Goal: Information Seeking & Learning: Learn about a topic

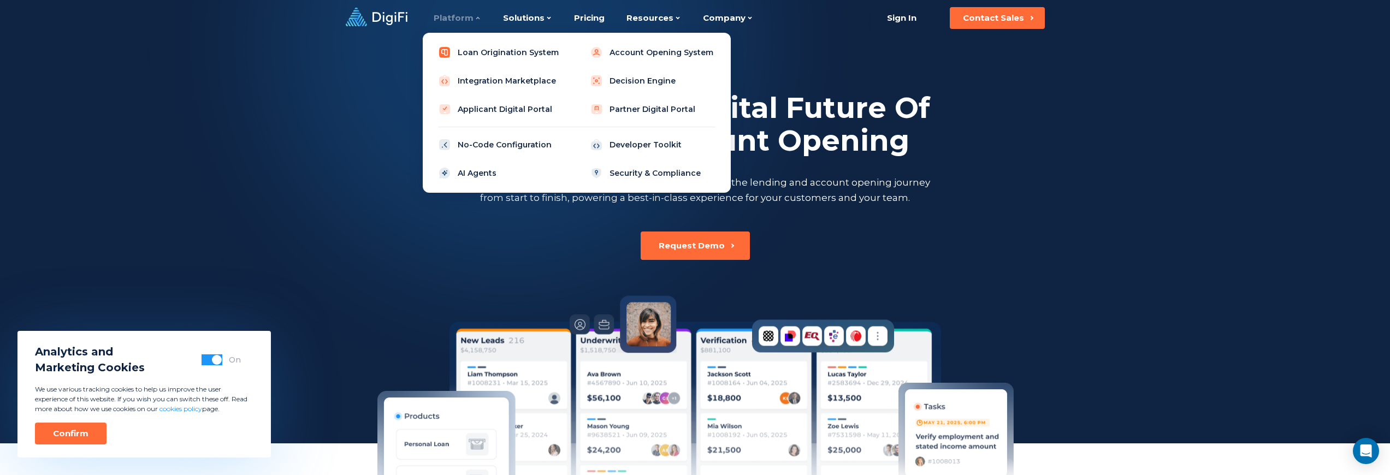
click at [521, 49] on link "Loan Origination System" at bounding box center [501, 53] width 139 height 22
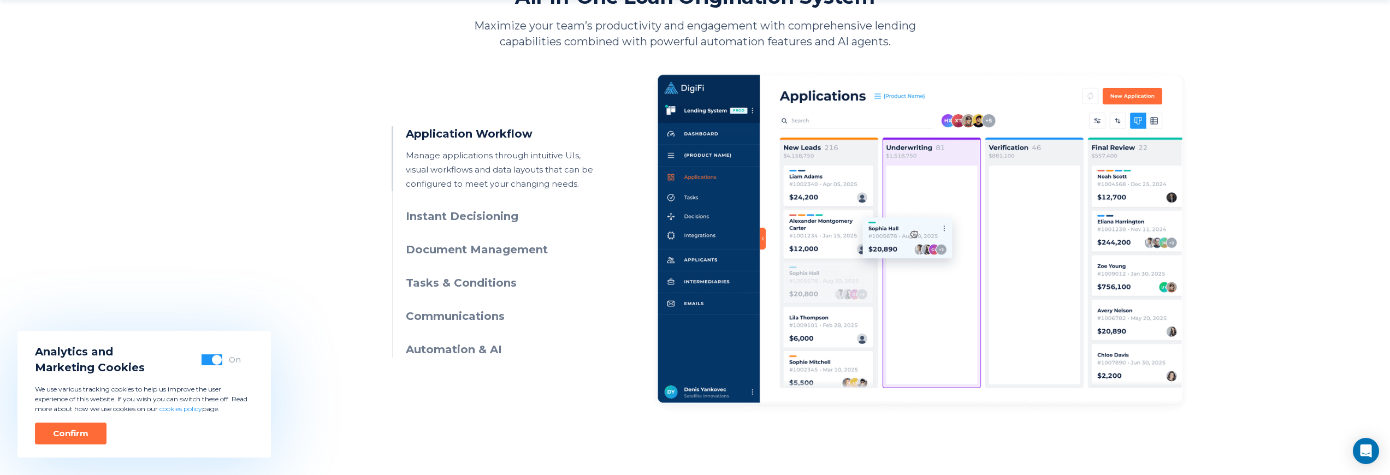
scroll to position [550, 0]
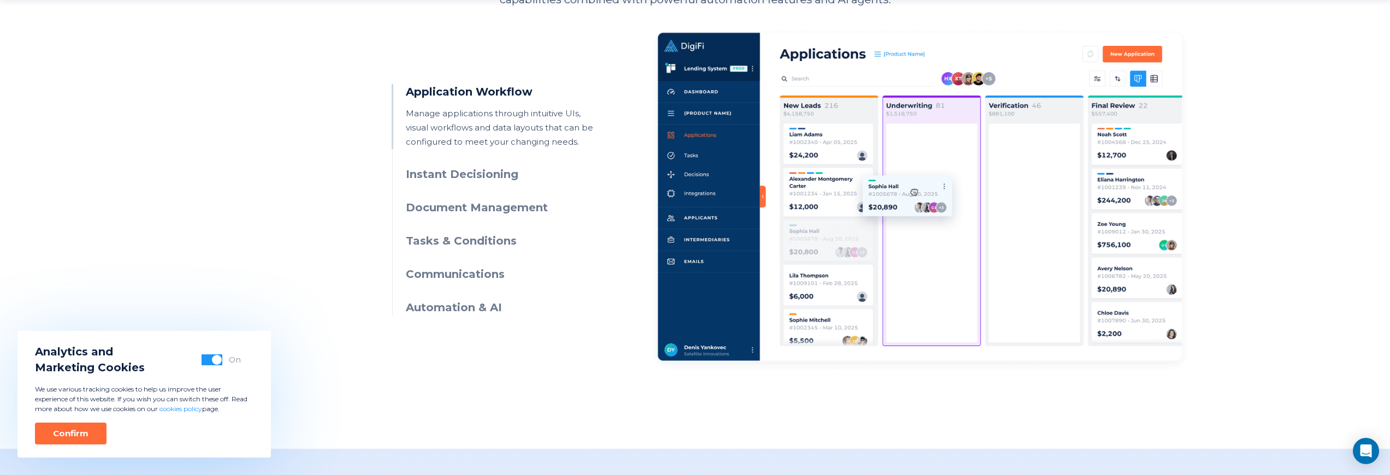
drag, startPoint x: 57, startPoint y: 438, endPoint x: 66, endPoint y: 437, distance: 8.3
click at [57, 438] on div "Confirm" at bounding box center [71, 433] width 36 height 11
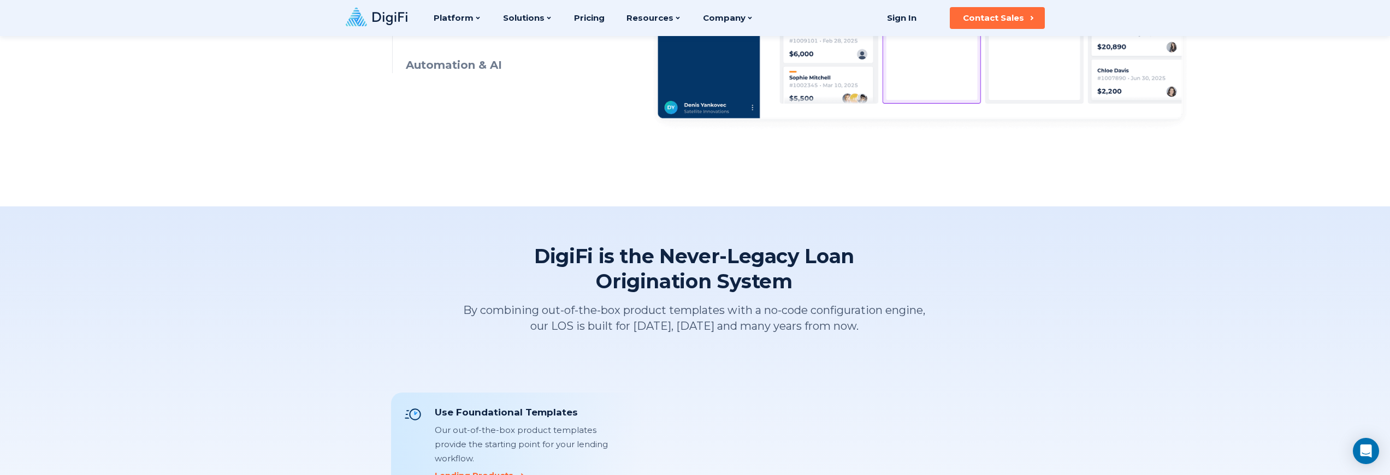
scroll to position [0, 0]
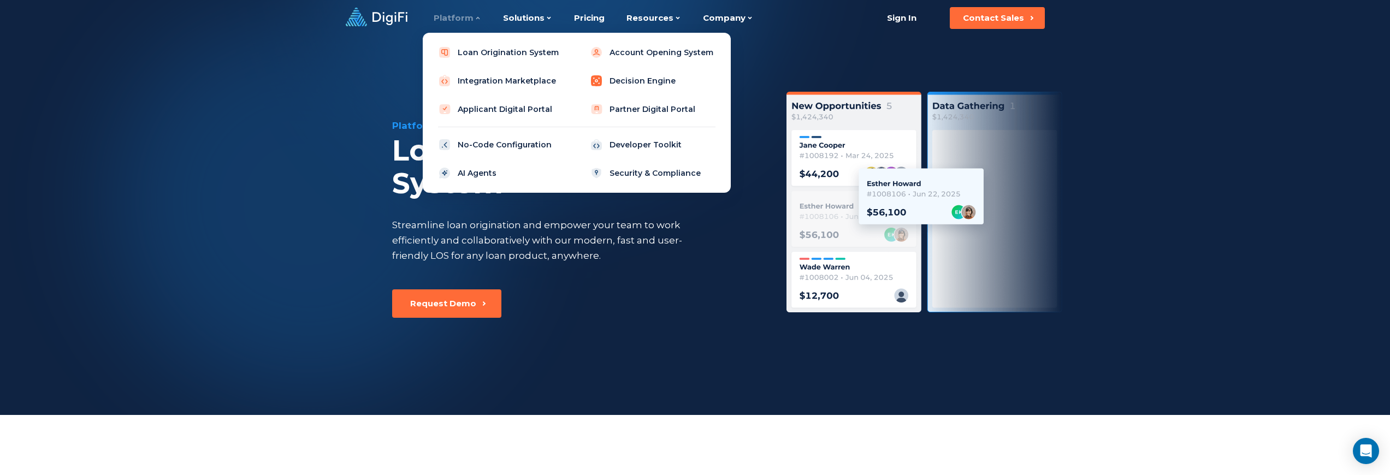
click at [657, 78] on link "Decision Engine" at bounding box center [652, 81] width 139 height 22
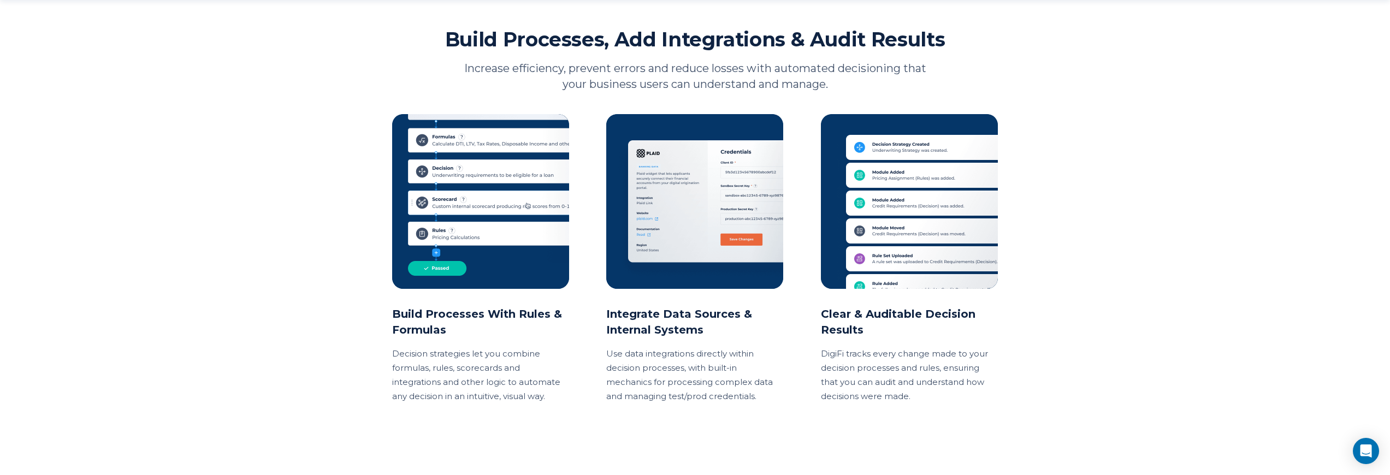
scroll to position [990, 0]
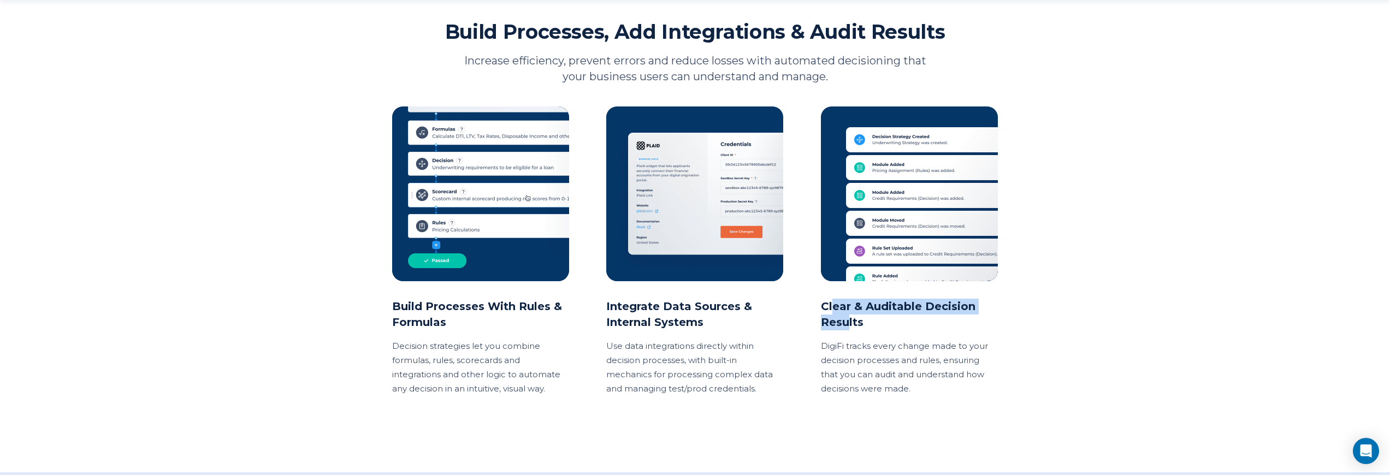
drag, startPoint x: 833, startPoint y: 305, endPoint x: 850, endPoint y: 317, distance: 20.3
click at [850, 317] on h2 "Clear & Auditable Decision Results" at bounding box center [910, 315] width 178 height 32
drag, startPoint x: 669, startPoint y: 314, endPoint x: 705, endPoint y: 314, distance: 35.5
click at [705, 314] on h2 "Integrate Data Sources & Internal Systems" at bounding box center [695, 315] width 178 height 32
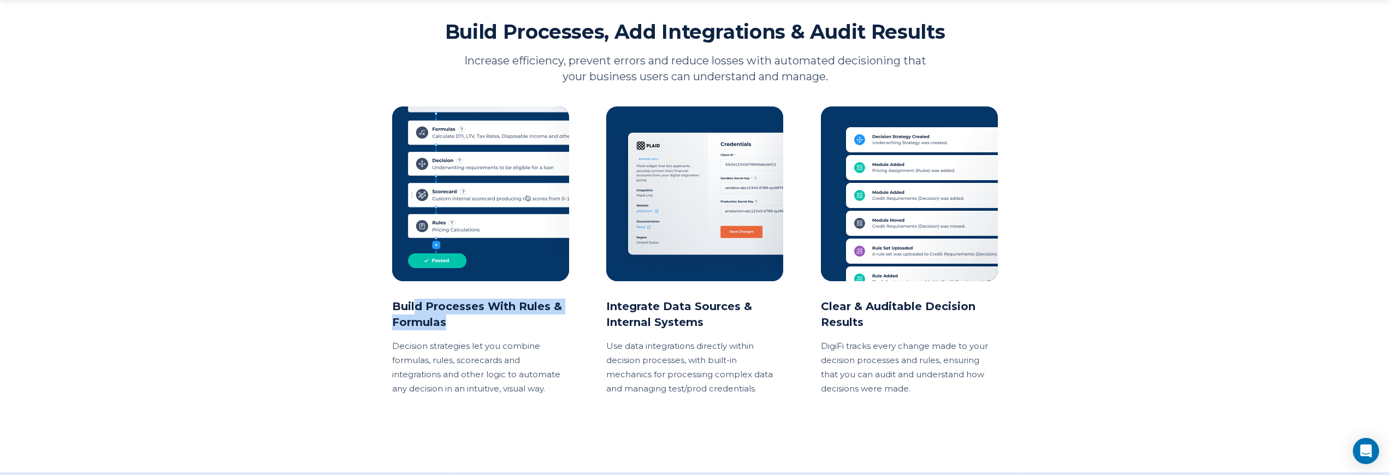
click at [455, 315] on h2 "Build Processes With Rules & Formulas" at bounding box center [481, 315] width 178 height 32
click at [448, 320] on h2 "Build Processes With Rules & Formulas" at bounding box center [481, 315] width 178 height 32
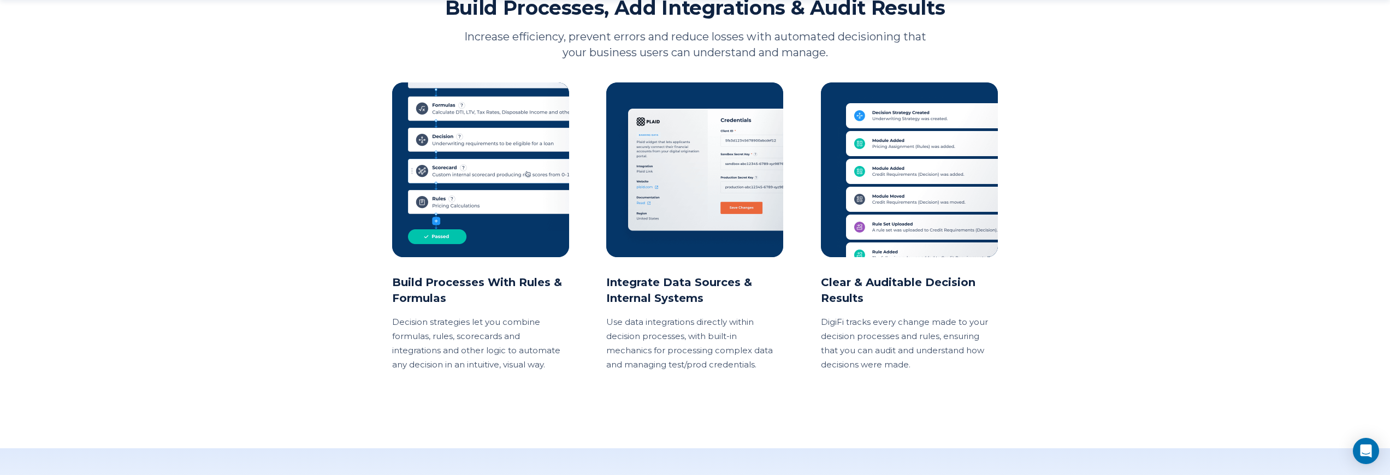
scroll to position [1023, 0]
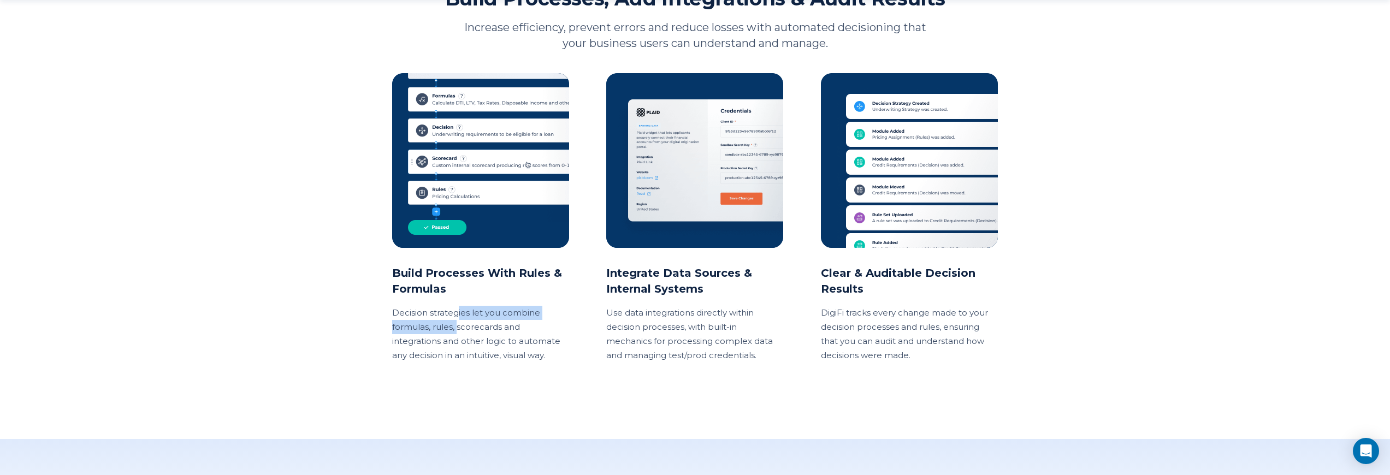
drag, startPoint x: 457, startPoint y: 316, endPoint x: 458, endPoint y: 334, distance: 17.5
click at [458, 334] on p "Decision strategies let you combine formulas, rules, scorecards and integration…" at bounding box center [481, 334] width 178 height 57
drag, startPoint x: 476, startPoint y: 351, endPoint x: 455, endPoint y: 322, distance: 35.5
click at [455, 322] on p "Decision strategies let you combine formulas, rules, scorecards and integration…" at bounding box center [481, 334] width 178 height 57
click at [453, 323] on p "Decision strategies let you combine formulas, rules, scorecards and integration…" at bounding box center [481, 334] width 178 height 57
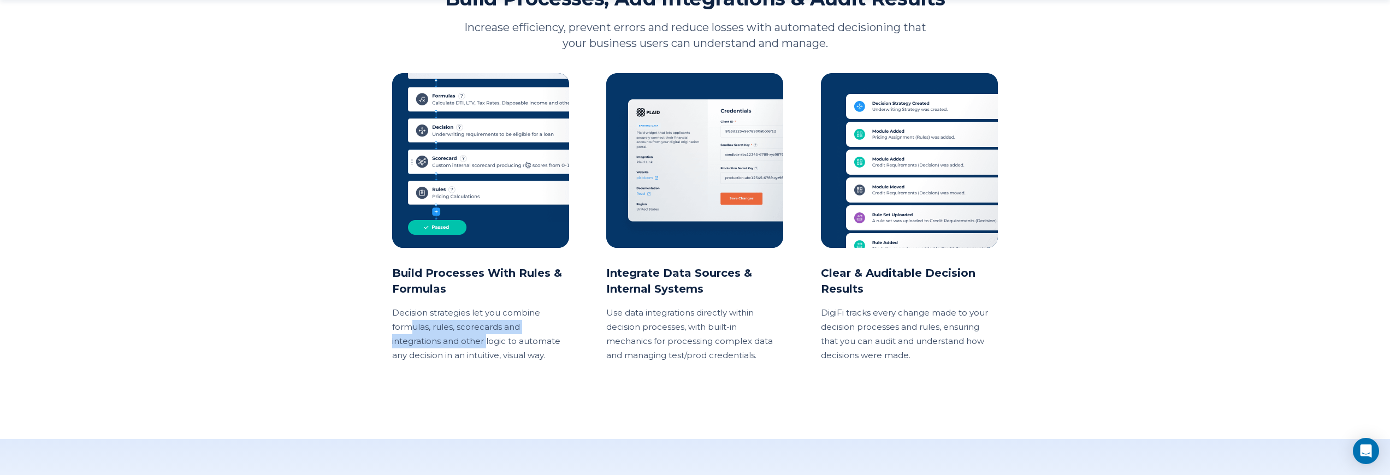
drag, startPoint x: 433, startPoint y: 328, endPoint x: 485, endPoint y: 339, distance: 53.0
click at [485, 339] on p "Decision strategies let you combine formulas, rules, scorecards and integration…" at bounding box center [481, 334] width 178 height 57
click at [491, 354] on p "Decision strategies let you combine formulas, rules, scorecards and integration…" at bounding box center [481, 334] width 178 height 57
drag, startPoint x: 488, startPoint y: 352, endPoint x: 463, endPoint y: 327, distance: 35.5
click at [463, 327] on p "Decision strategies let you combine formulas, rules, scorecards and integration…" at bounding box center [481, 334] width 178 height 57
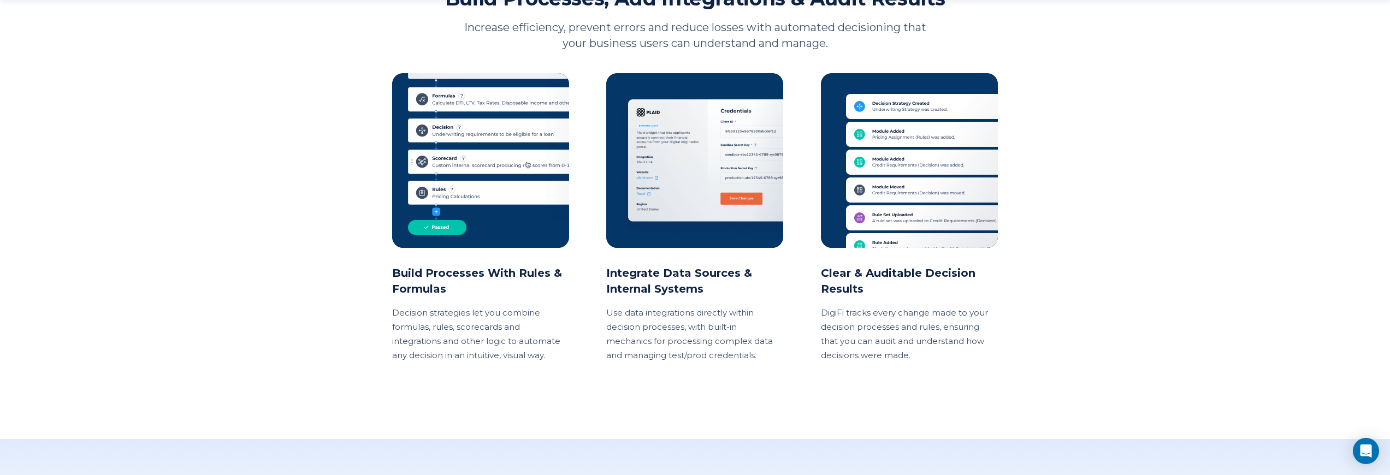
click at [464, 327] on p "Decision strategies let you combine formulas, rules, scorecards and integration…" at bounding box center [481, 334] width 178 height 57
drag, startPoint x: 468, startPoint y: 318, endPoint x: 491, endPoint y: 347, distance: 36.5
click at [491, 347] on p "Decision strategies let you combine formulas, rules, scorecards and integration…" at bounding box center [481, 334] width 178 height 57
click at [495, 354] on p "Decision strategies let you combine formulas, rules, scorecards and integration…" at bounding box center [481, 334] width 178 height 57
drag, startPoint x: 495, startPoint y: 354, endPoint x: 471, endPoint y: 332, distance: 32.5
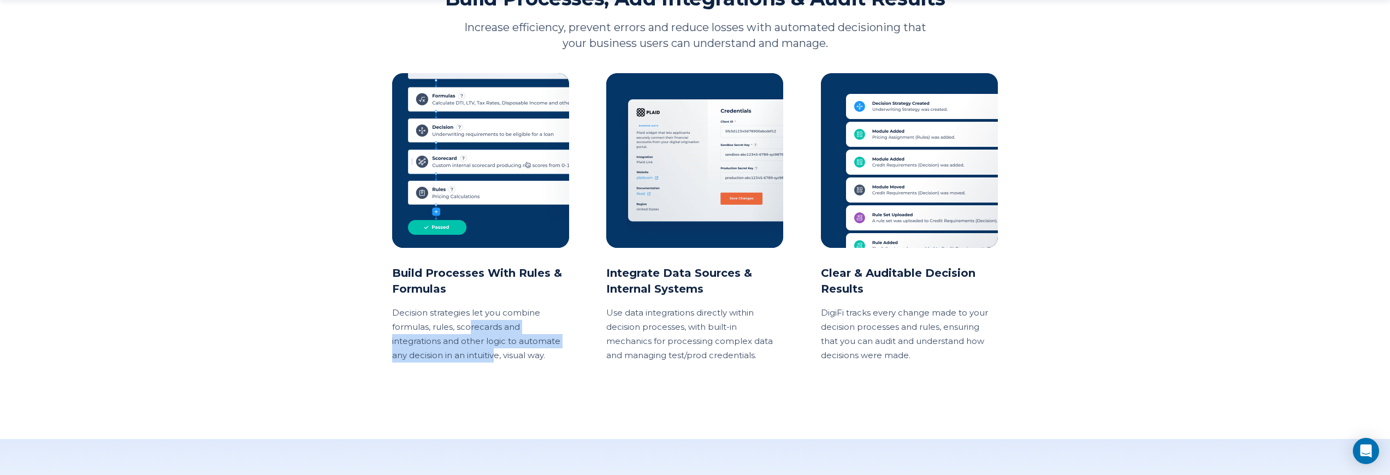
click at [471, 332] on p "Decision strategies let you combine formulas, rules, scorecards and integration…" at bounding box center [481, 334] width 178 height 57
drag, startPoint x: 477, startPoint y: 333, endPoint x: 490, endPoint y: 348, distance: 19.4
click at [490, 348] on p "Decision strategies let you combine formulas, rules, scorecards and integration…" at bounding box center [481, 334] width 178 height 57
click at [522, 358] on p "Decision strategies let you combine formulas, rules, scorecards and integration…" at bounding box center [481, 334] width 178 height 57
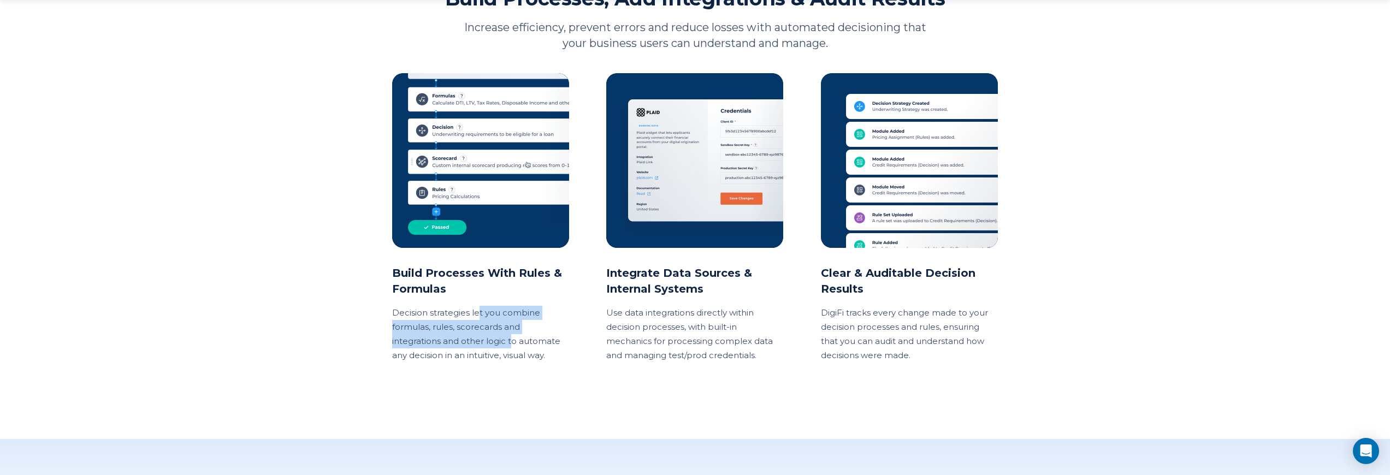
drag, startPoint x: 499, startPoint y: 333, endPoint x: 480, endPoint y: 314, distance: 27.1
click at [480, 314] on p "Decision strategies let you combine formulas, rules, scorecards and integration…" at bounding box center [481, 334] width 178 height 57
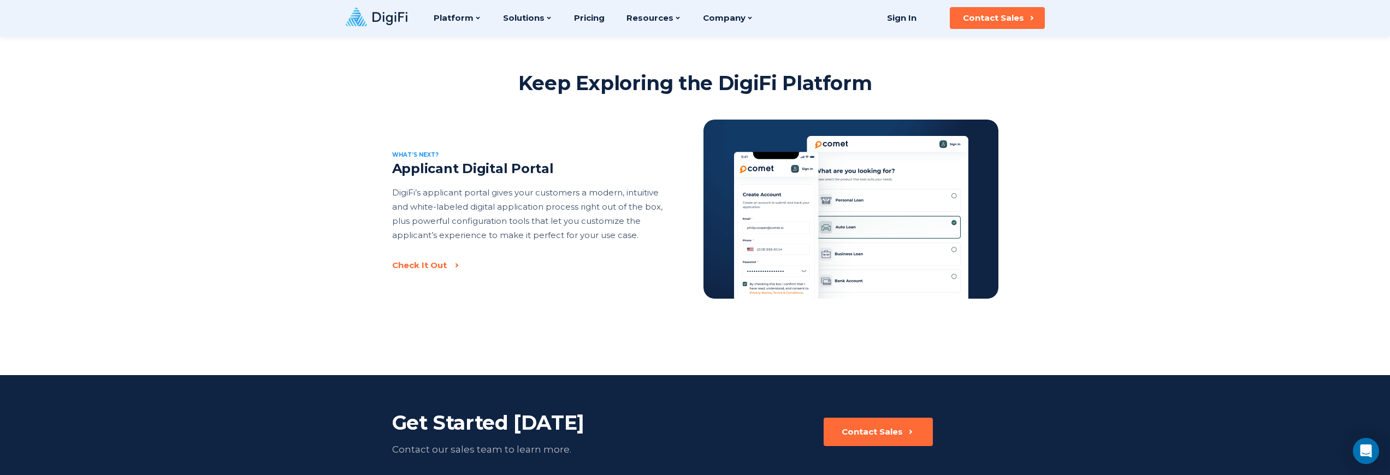
scroll to position [1543, 0]
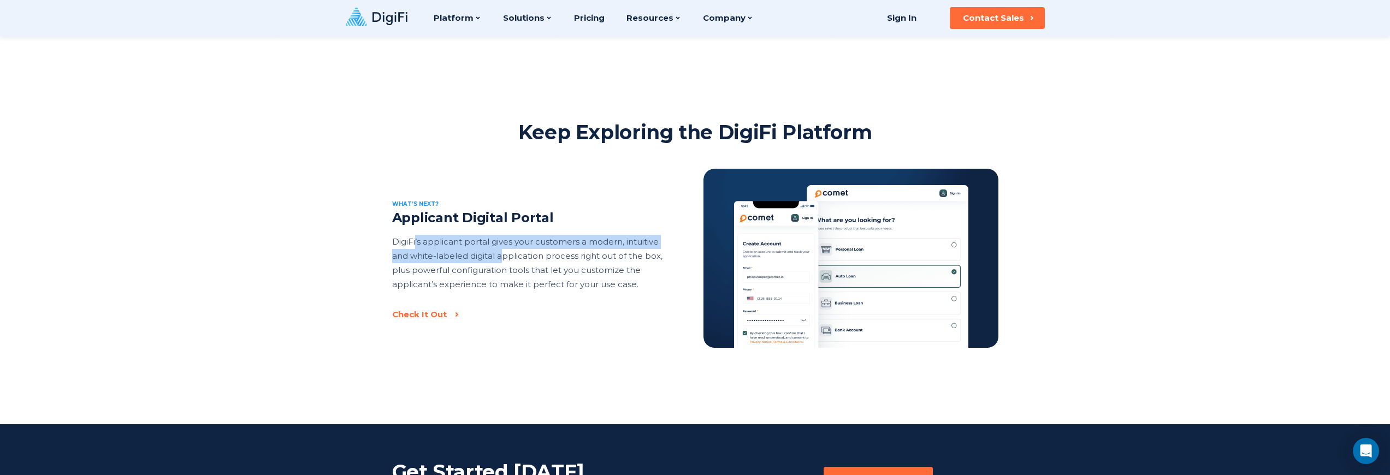
drag, startPoint x: 416, startPoint y: 244, endPoint x: 501, endPoint y: 257, distance: 86.3
click at [501, 257] on p "DigiFi’s applicant portal gives your customers a modern, intuitive and white-la…" at bounding box center [527, 263] width 271 height 57
click at [526, 271] on p "DigiFi’s applicant portal gives your customers a modern, intuitive and white-la…" at bounding box center [527, 263] width 271 height 57
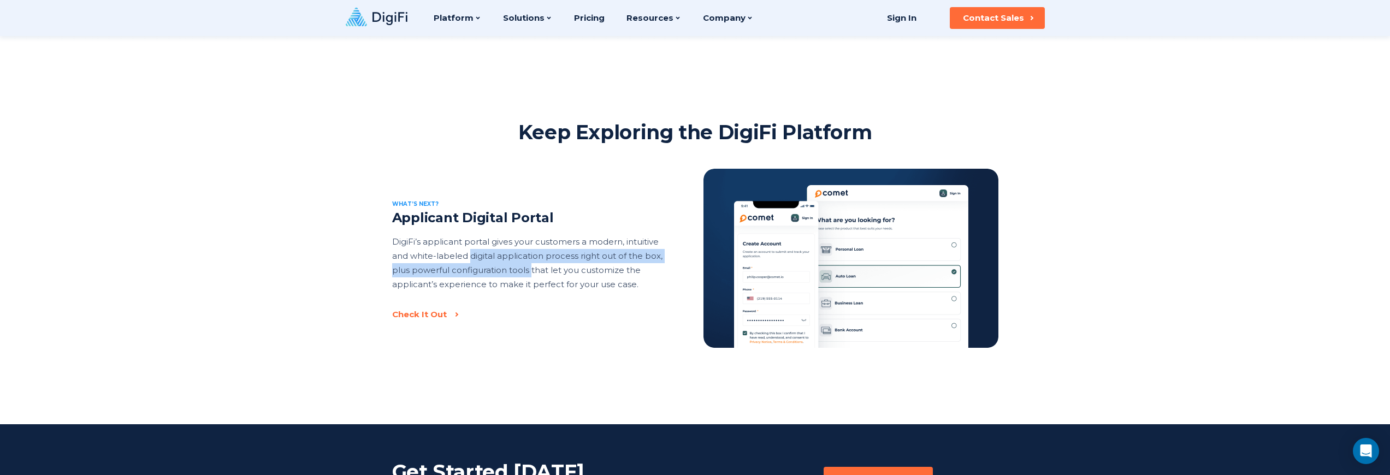
drag, startPoint x: 526, startPoint y: 271, endPoint x: 490, endPoint y: 255, distance: 39.1
click at [490, 255] on p "DigiFi’s applicant portal gives your customers a modern, intuitive and white-la…" at bounding box center [527, 263] width 271 height 57
click at [560, 282] on p "DigiFi’s applicant portal gives your customers a modern, intuitive and white-la…" at bounding box center [527, 263] width 271 height 57
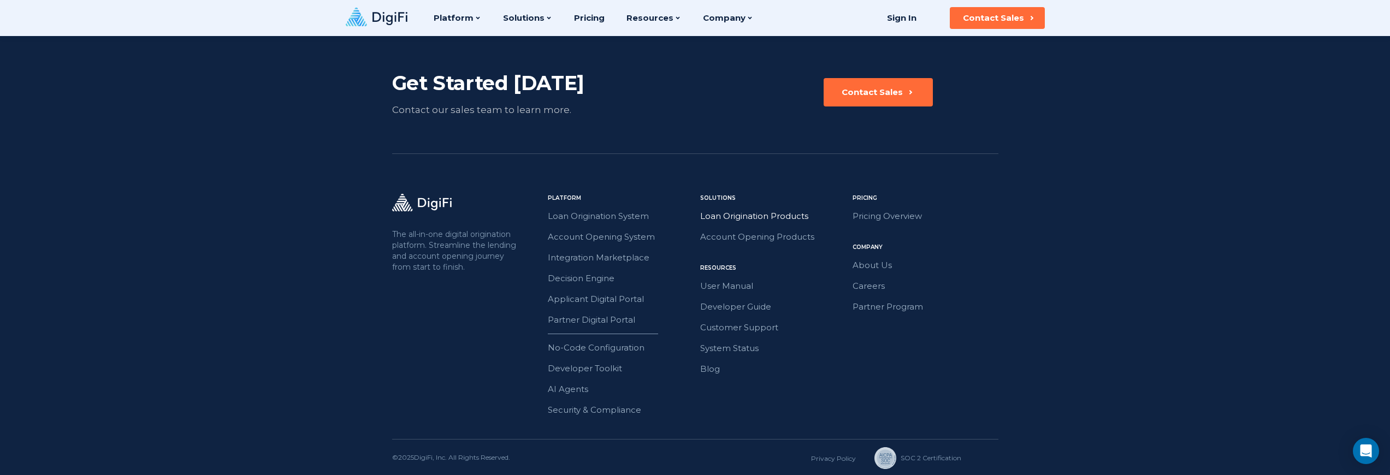
scroll to position [1931, 0]
click at [569, 396] on link "AI Agents" at bounding box center [621, 390] width 146 height 14
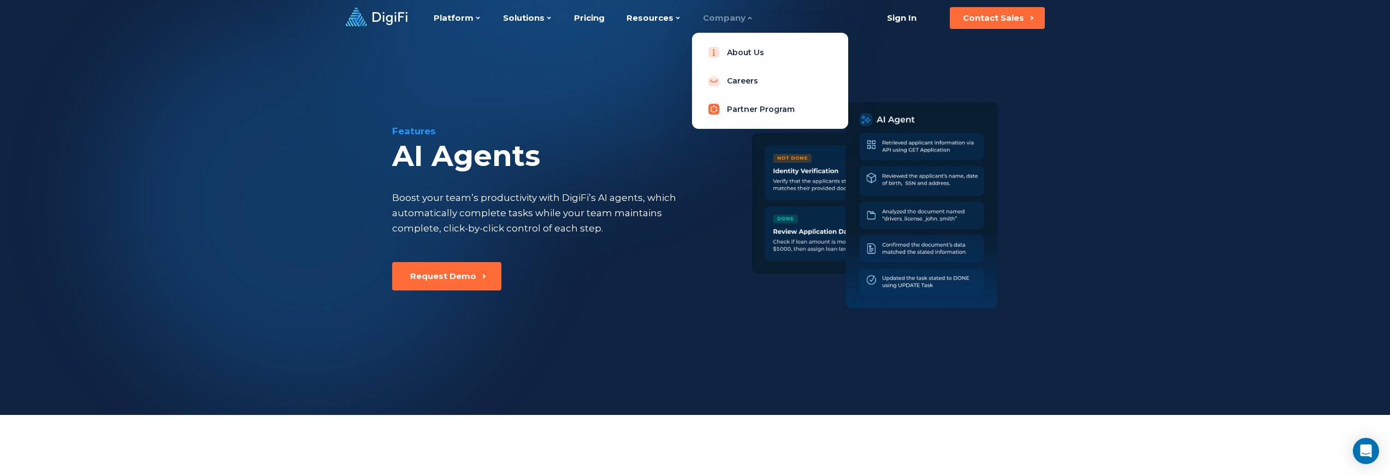
click at [726, 115] on link "Partner Program" at bounding box center [770, 109] width 139 height 22
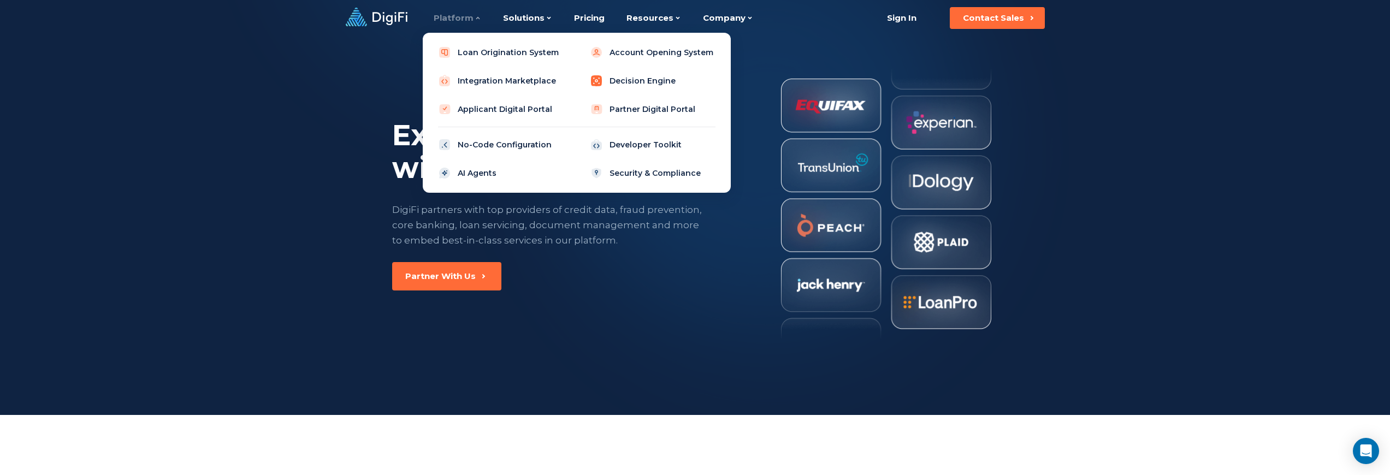
click at [651, 82] on link "Decision Engine" at bounding box center [652, 81] width 139 height 22
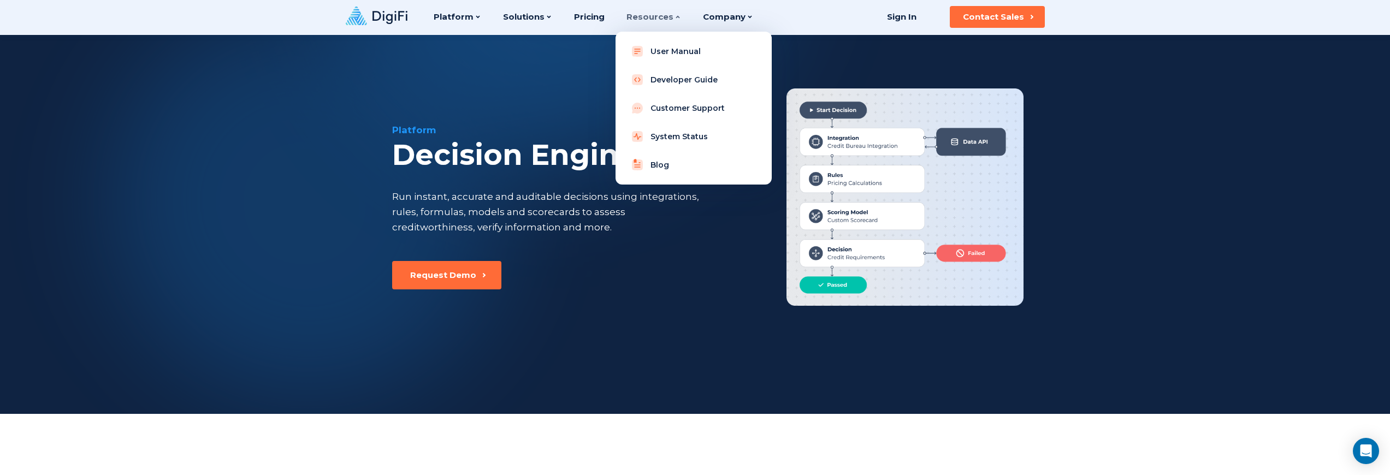
scroll to position [2, 0]
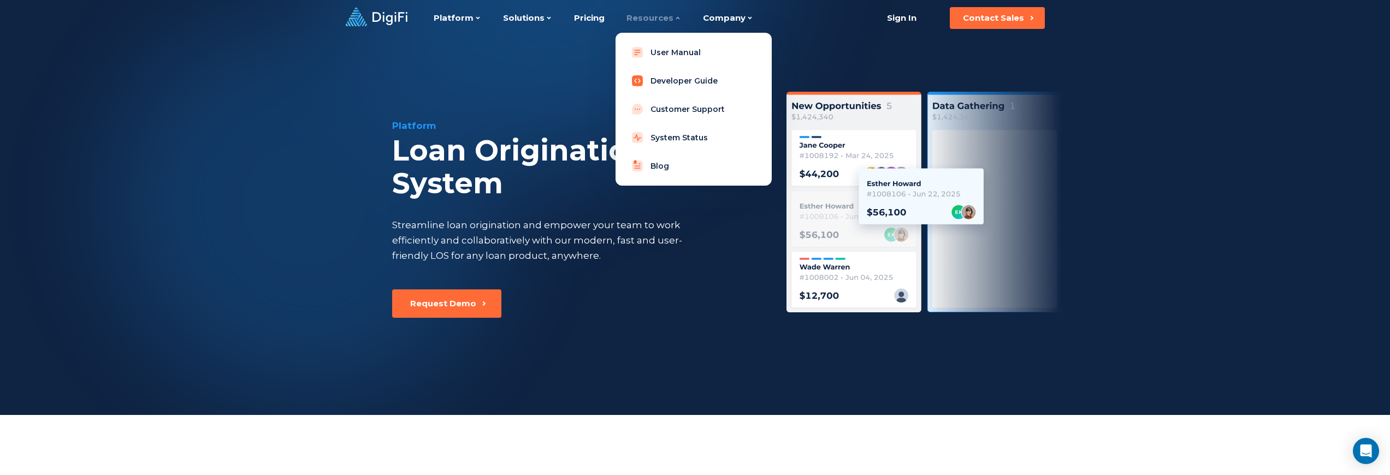
click at [659, 86] on link "Developer Guide" at bounding box center [693, 81] width 139 height 22
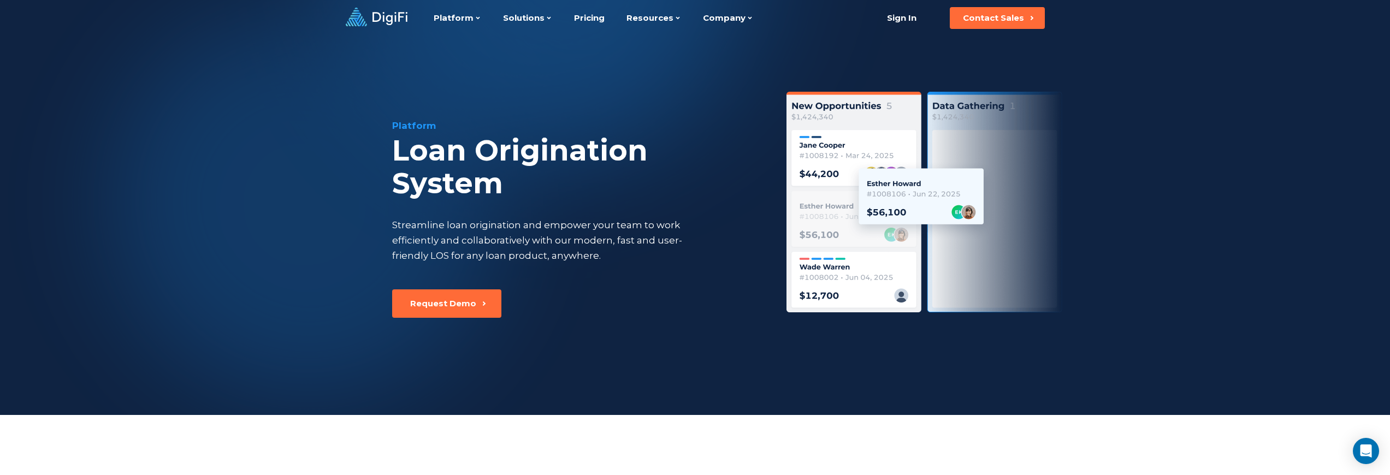
click at [399, 21] on icon at bounding box center [390, 18] width 35 height 13
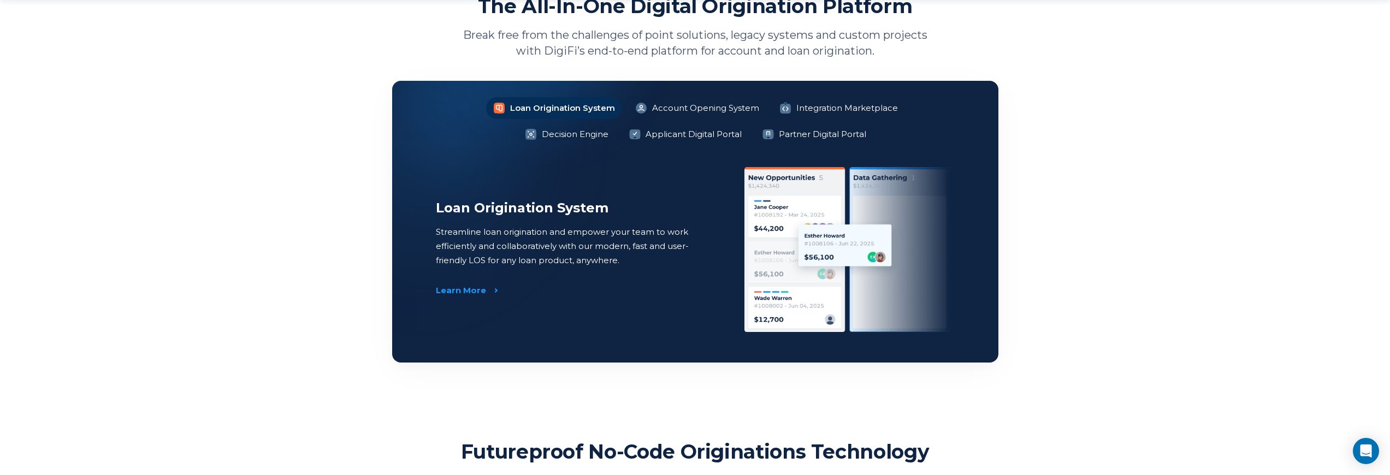
scroll to position [841, 0]
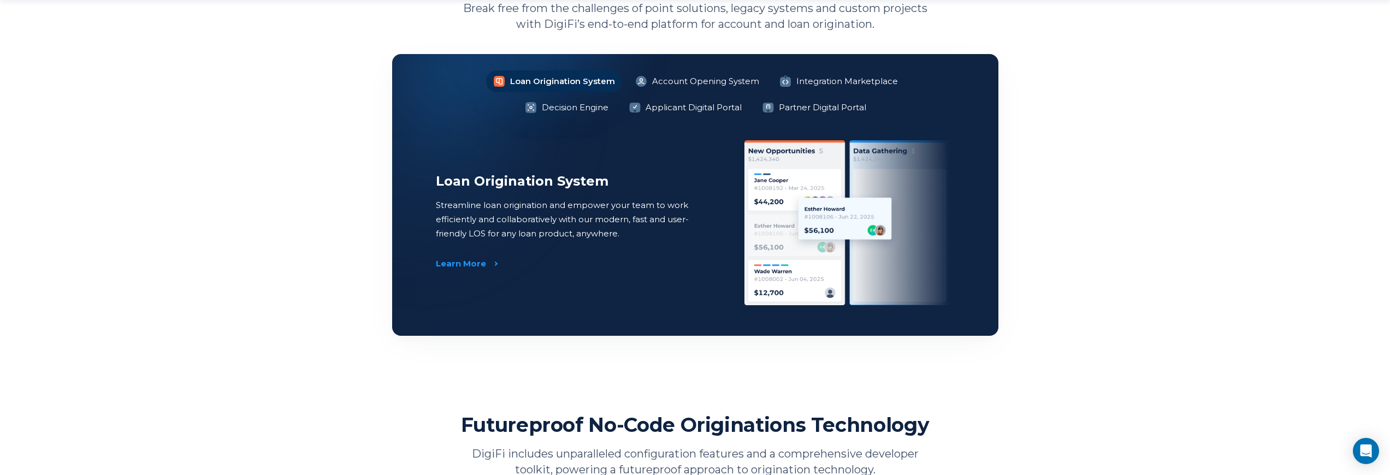
click at [733, 241] on div "Loan Origination System Streamline loan origination and empower your team to wo…" at bounding box center [717, 222] width 563 height 165
click at [457, 263] on div "Learn More" at bounding box center [461, 263] width 50 height 11
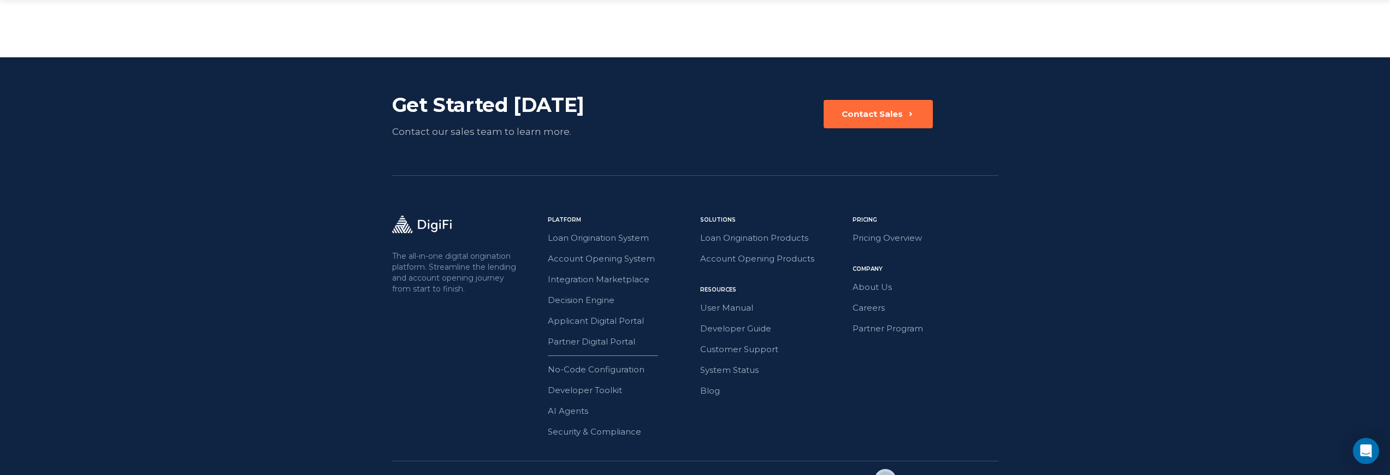
scroll to position [2533, 0]
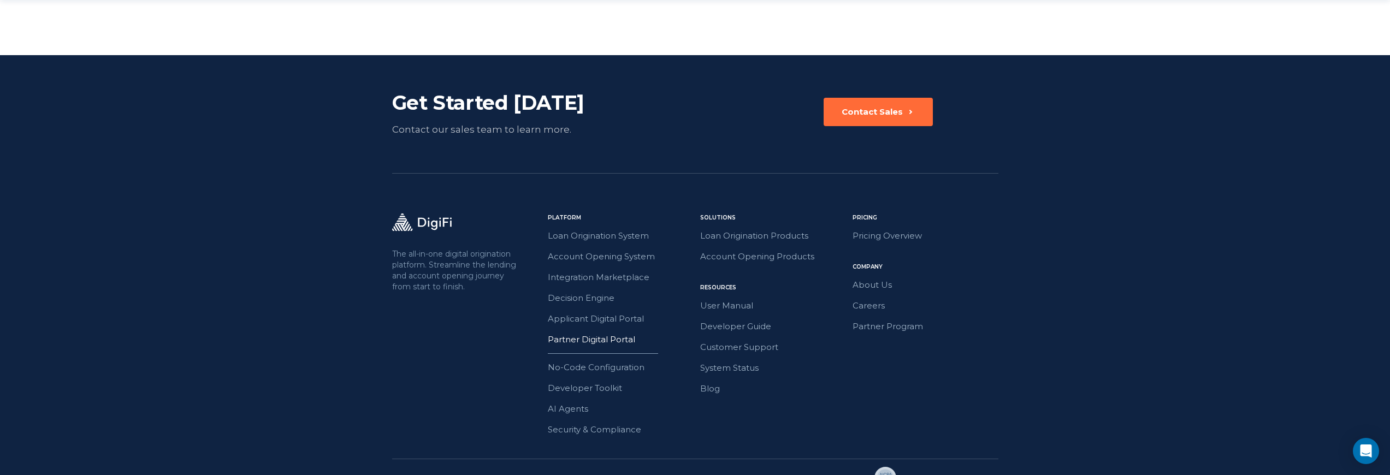
click at [580, 333] on link "Partner Digital Portal" at bounding box center [621, 340] width 146 height 14
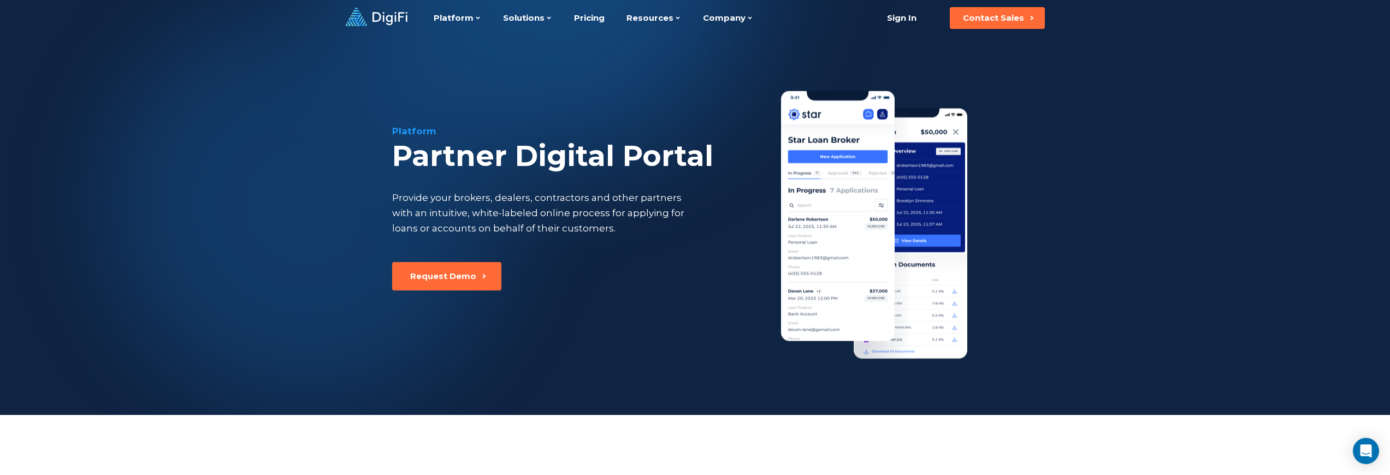
click at [654, 404] on div "Platform Partner Digital Portal Provide your brokers, dealers, contractors and …" at bounding box center [695, 207] width 1390 height 415
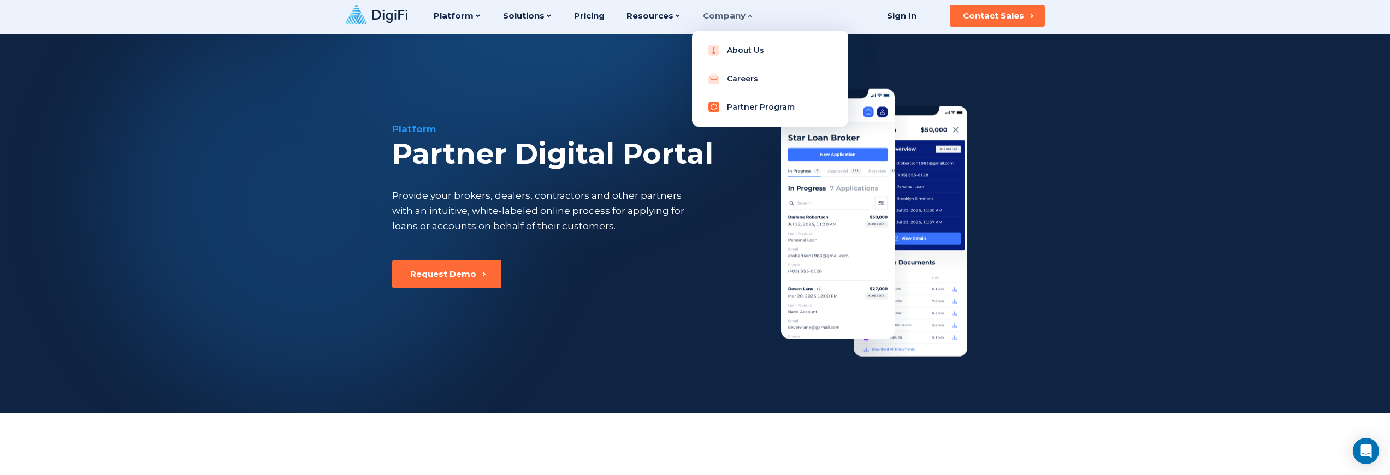
scroll to position [4, 0]
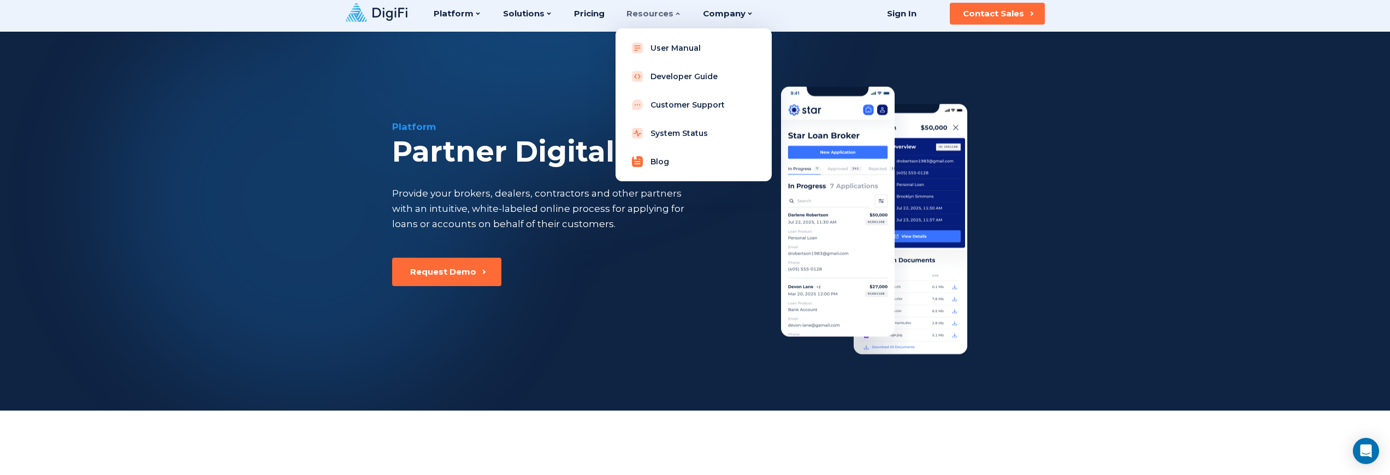
click at [658, 168] on link "Blog" at bounding box center [693, 162] width 139 height 22
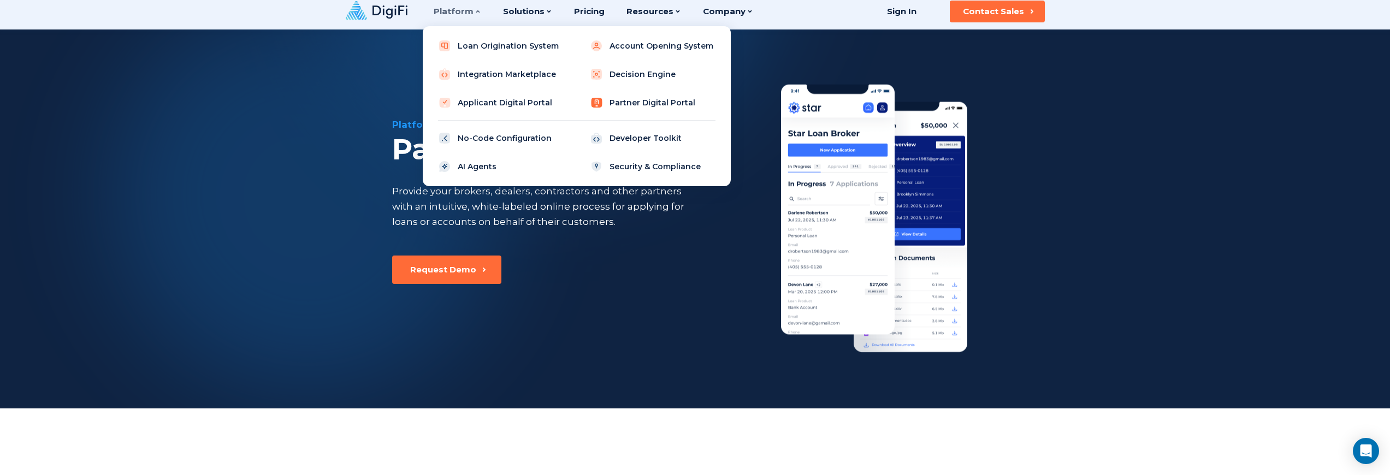
click at [652, 102] on link "Partner Digital Portal" at bounding box center [652, 103] width 139 height 22
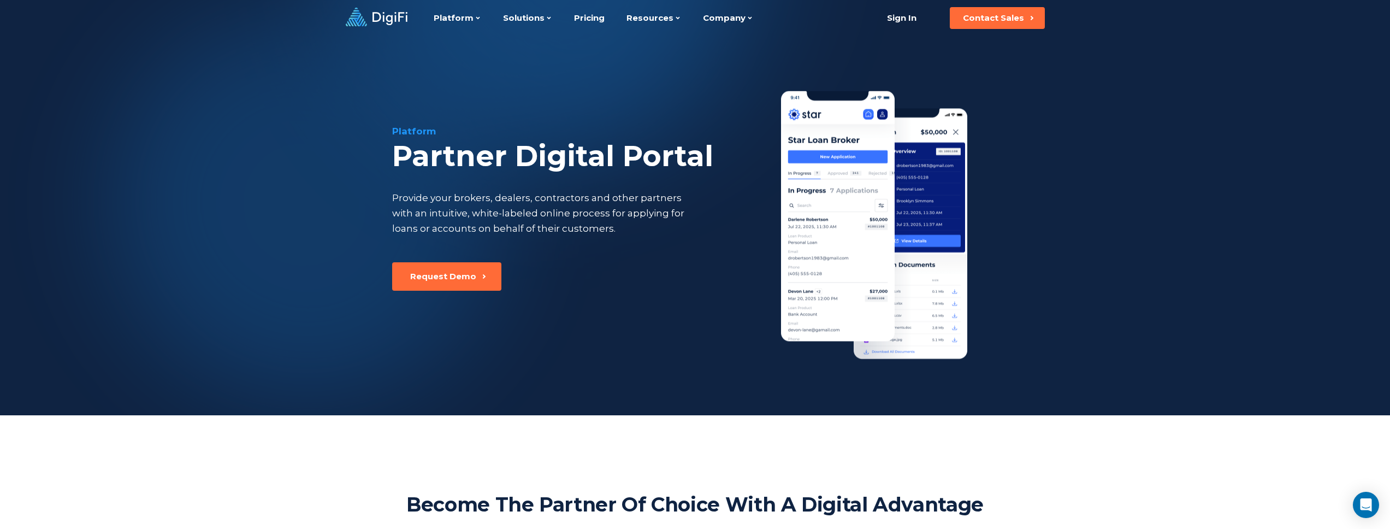
click at [200, 292] on div at bounding box center [304, 205] width 557 height 556
